Goal: Navigation & Orientation: Find specific page/section

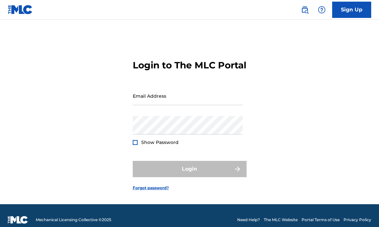
type input "[EMAIL_ADDRESS][DOMAIN_NAME]"
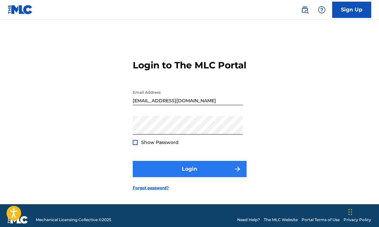
click at [171, 175] on button "Login" at bounding box center [190, 169] width 114 height 16
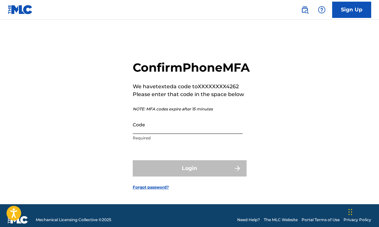
click at [160, 134] on input "Code" at bounding box center [188, 124] width 110 height 19
click at [154, 134] on input "Code" at bounding box center [188, 124] width 110 height 19
click at [163, 134] on input "Code" at bounding box center [188, 124] width 110 height 19
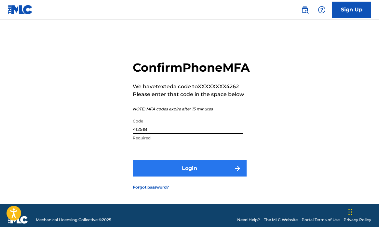
type input "412518"
click at [190, 176] on button "Login" at bounding box center [190, 168] width 114 height 16
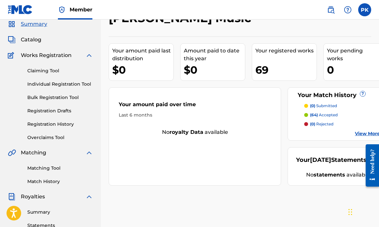
scroll to position [21, 0]
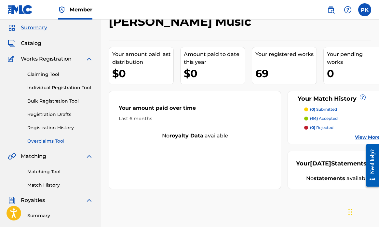
click at [48, 140] on link "Overclaims Tool" at bounding box center [60, 141] width 66 height 7
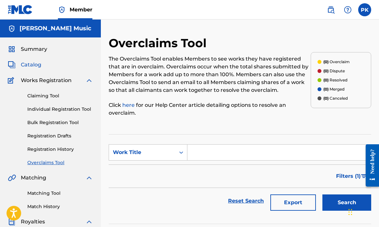
click at [32, 65] on span "Catalog" at bounding box center [31, 65] width 20 height 8
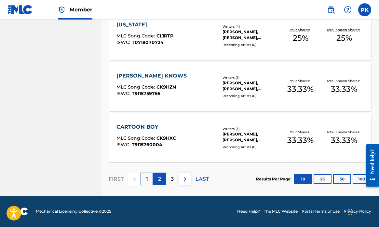
click at [160, 179] on p "2" at bounding box center [159, 179] width 3 height 8
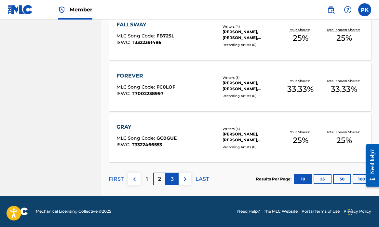
click at [170, 178] on div "3" at bounding box center [172, 178] width 13 height 13
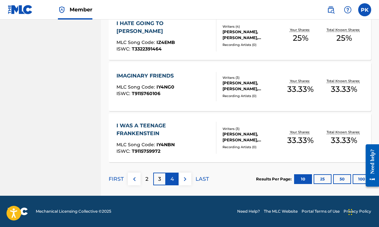
scroll to position [518, 0]
click at [172, 178] on p "4" at bounding box center [173, 179] width 4 height 8
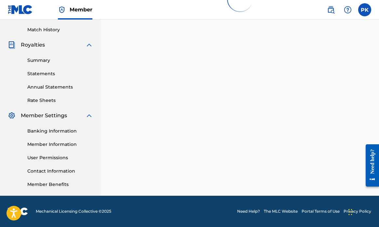
scroll to position [177, 0]
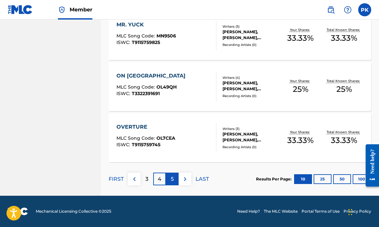
click at [171, 179] on p "5" at bounding box center [172, 179] width 3 height 8
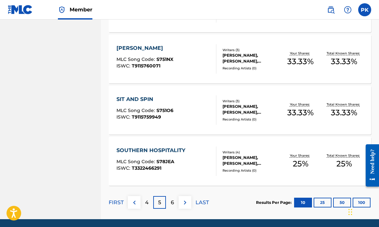
scroll to position [494, 0]
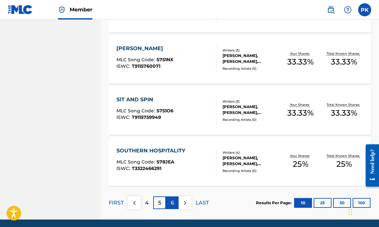
click at [172, 199] on p "6" at bounding box center [172, 203] width 3 height 8
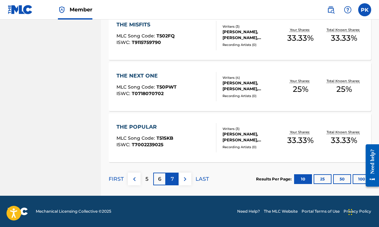
click at [173, 179] on p "7" at bounding box center [172, 179] width 3 height 8
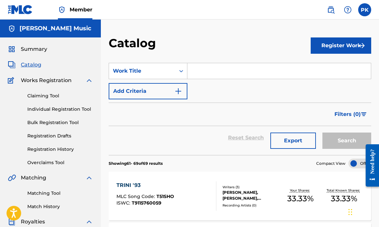
scroll to position [0, 0]
